Goal: Information Seeking & Learning: Understand process/instructions

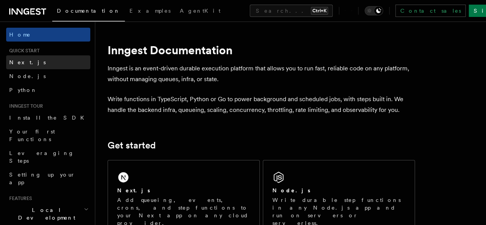
click at [26, 62] on link "Next.js" at bounding box center [48, 62] width 84 height 14
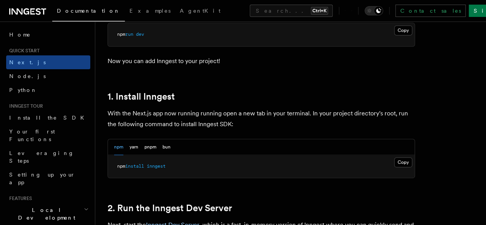
scroll to position [368, 0]
click at [394, 167] on button "Copy Copied" at bounding box center [403, 162] width 18 height 10
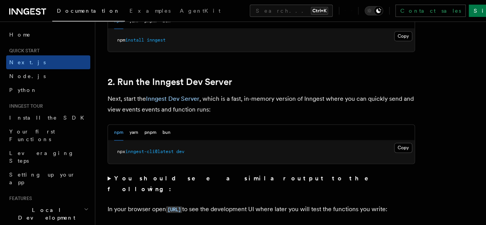
scroll to position [494, 0]
click at [394, 152] on button "Copy Copied" at bounding box center [403, 147] width 18 height 10
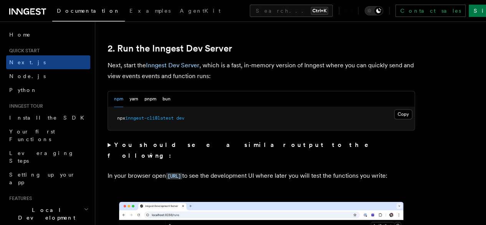
scroll to position [528, 0]
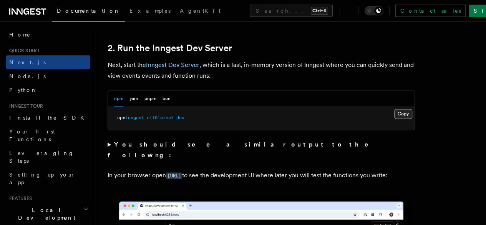
click at [394, 119] on button "Copy Copied" at bounding box center [403, 114] width 18 height 10
